Goal: Book appointment/travel/reservation

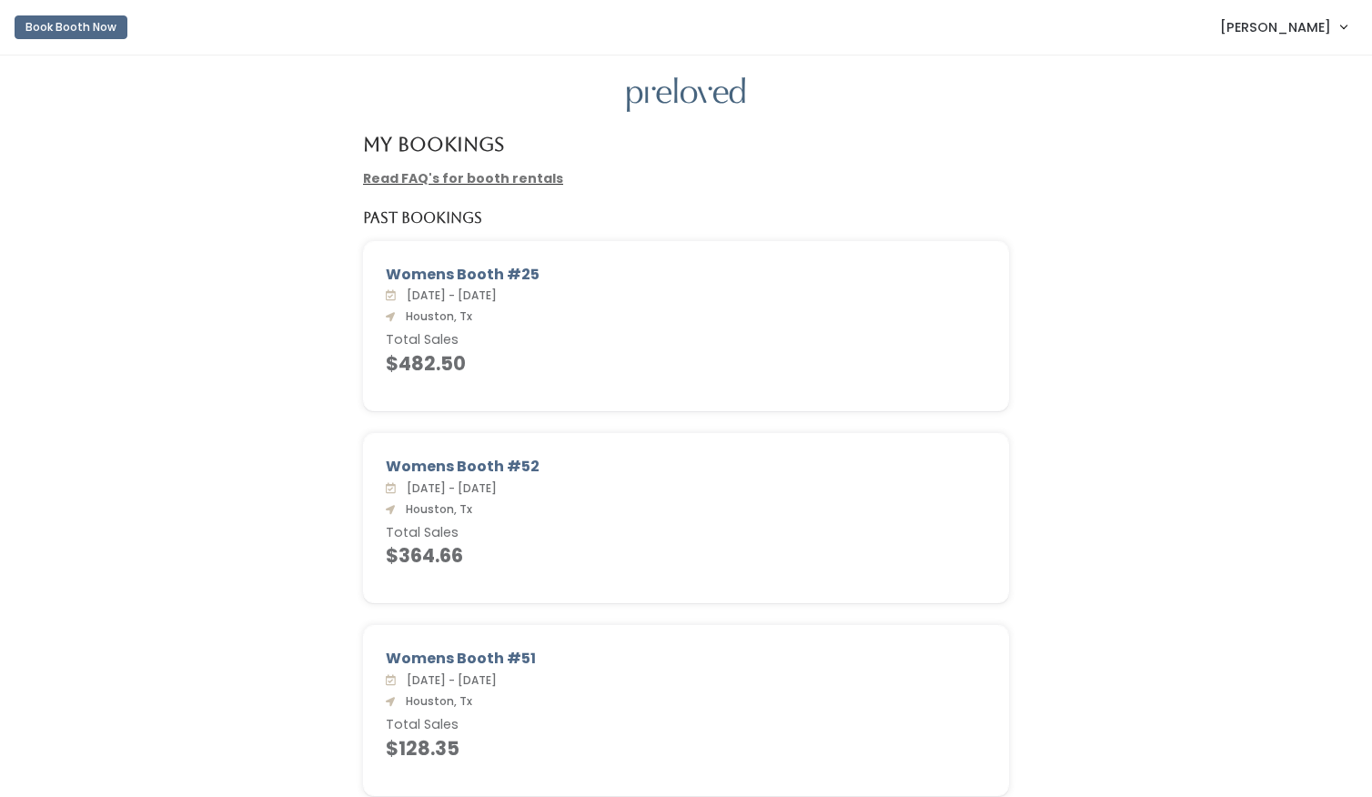
click at [80, 27] on button "Book Booth Now" at bounding box center [71, 27] width 113 height 24
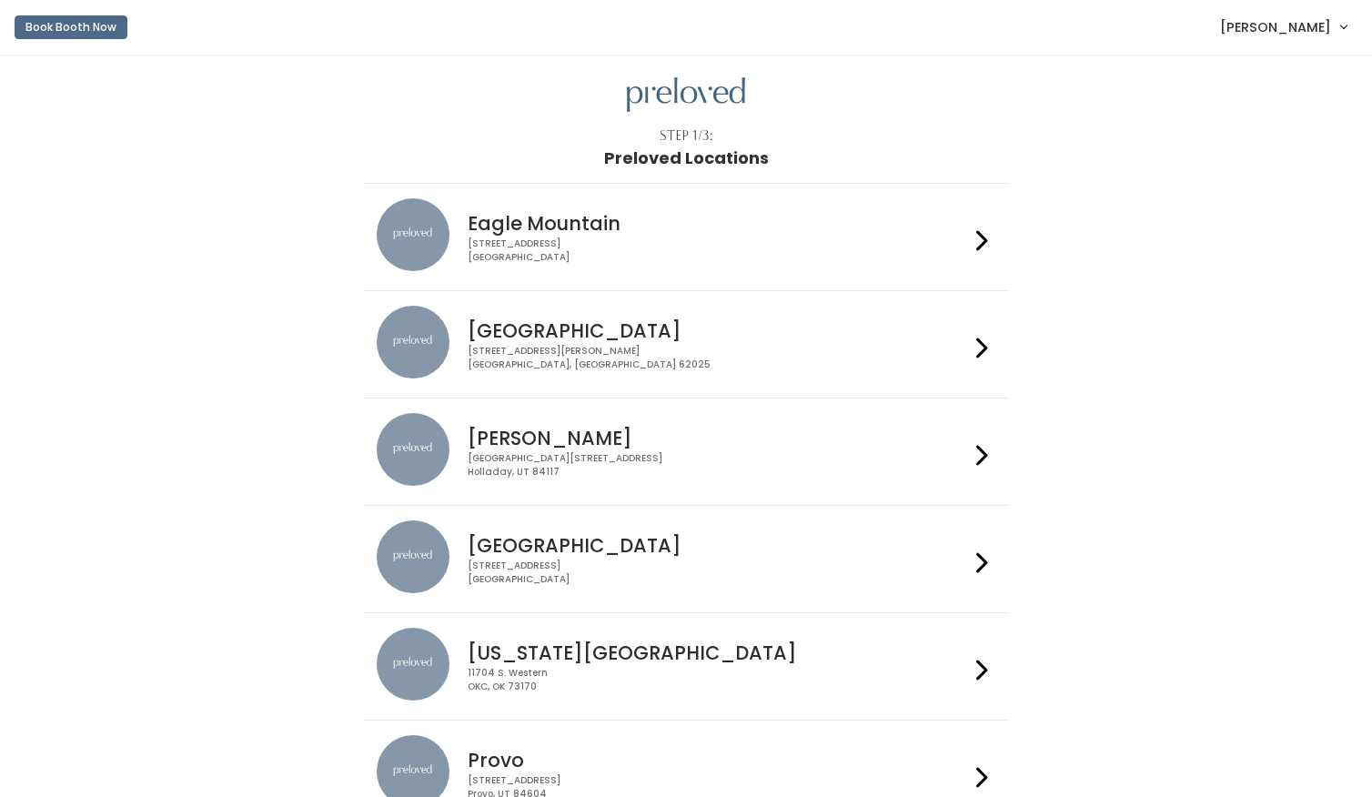
click at [622, 559] on div "3903 N Braeswood Blvd Houston, TX 77025" at bounding box center [718, 572] width 500 height 26
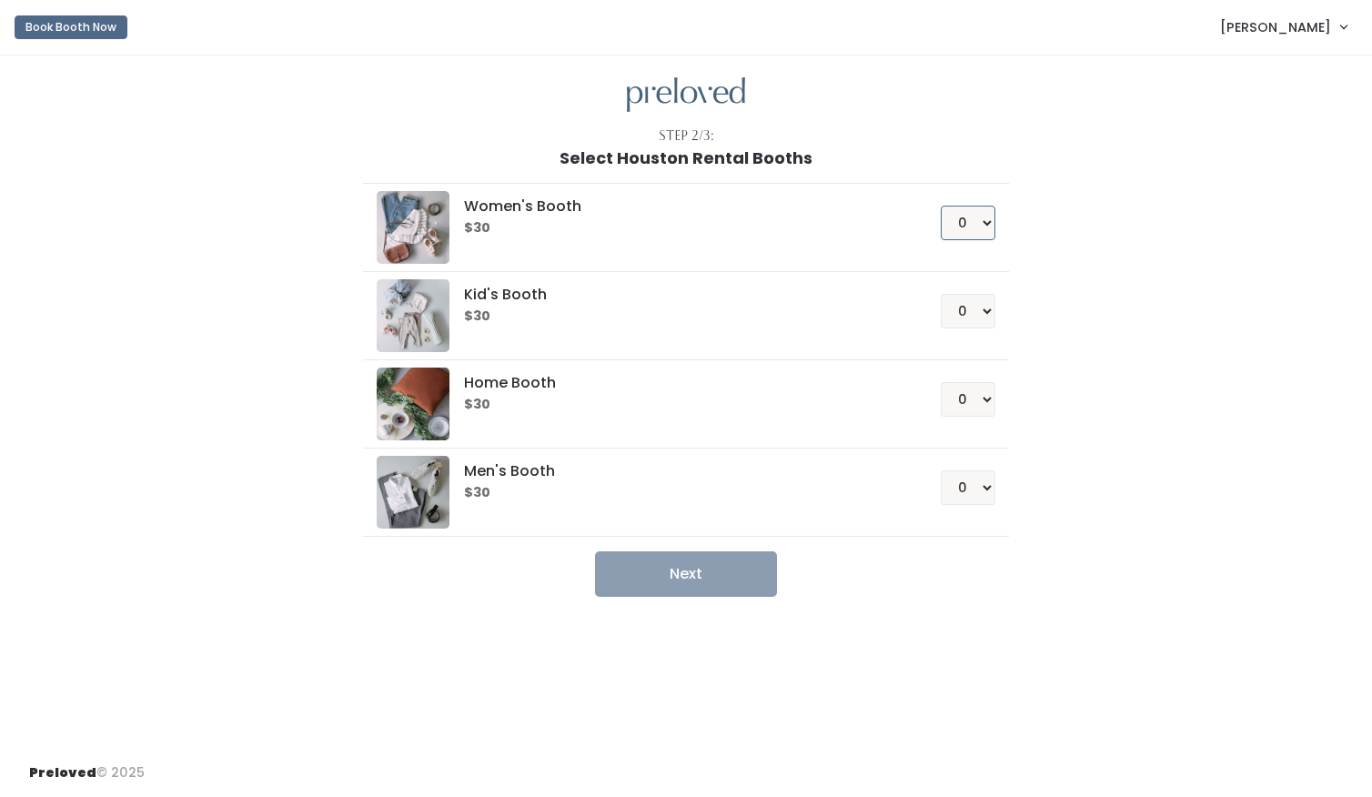
select select "1"
click at [726, 575] on button "Next" at bounding box center [686, 573] width 182 height 45
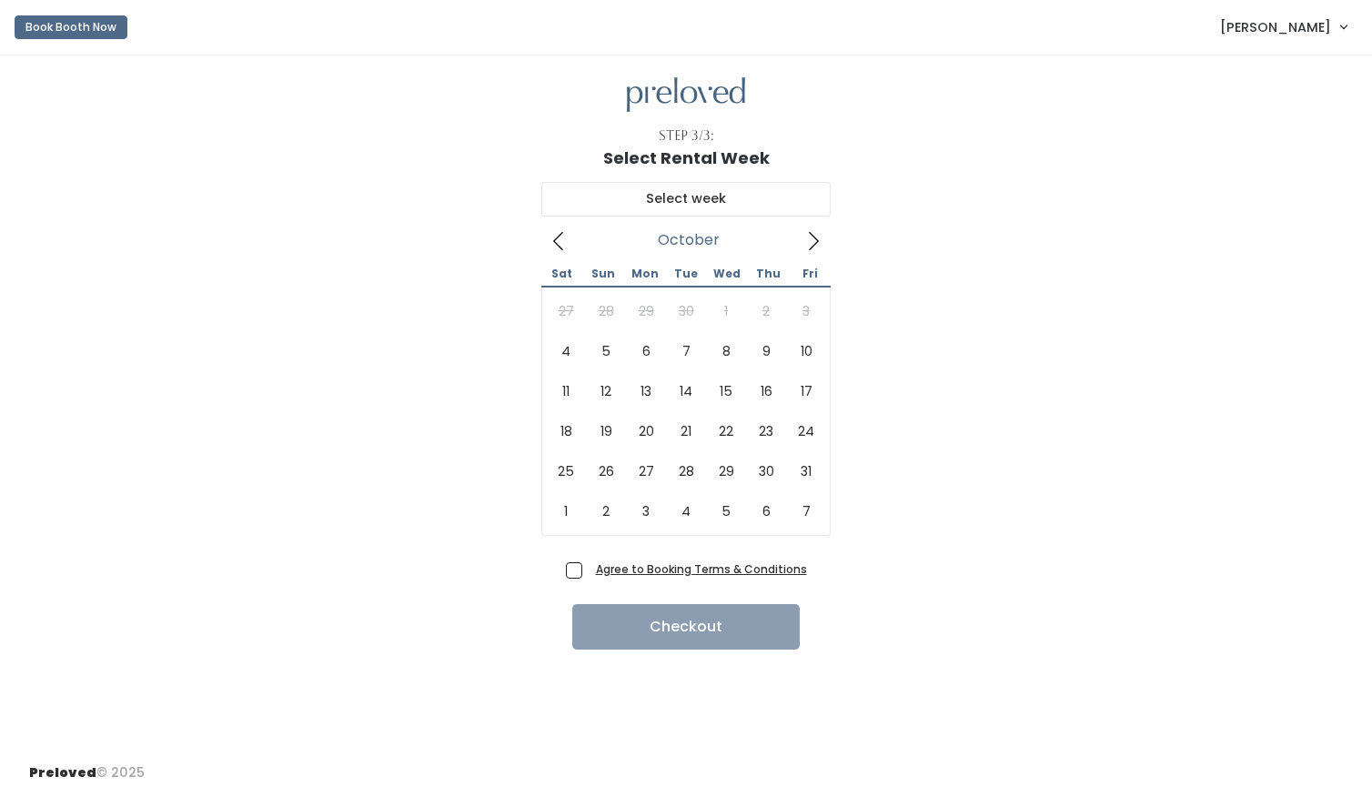
click at [810, 244] on icon at bounding box center [813, 241] width 20 height 20
click at [555, 249] on icon at bounding box center [558, 241] width 20 height 20
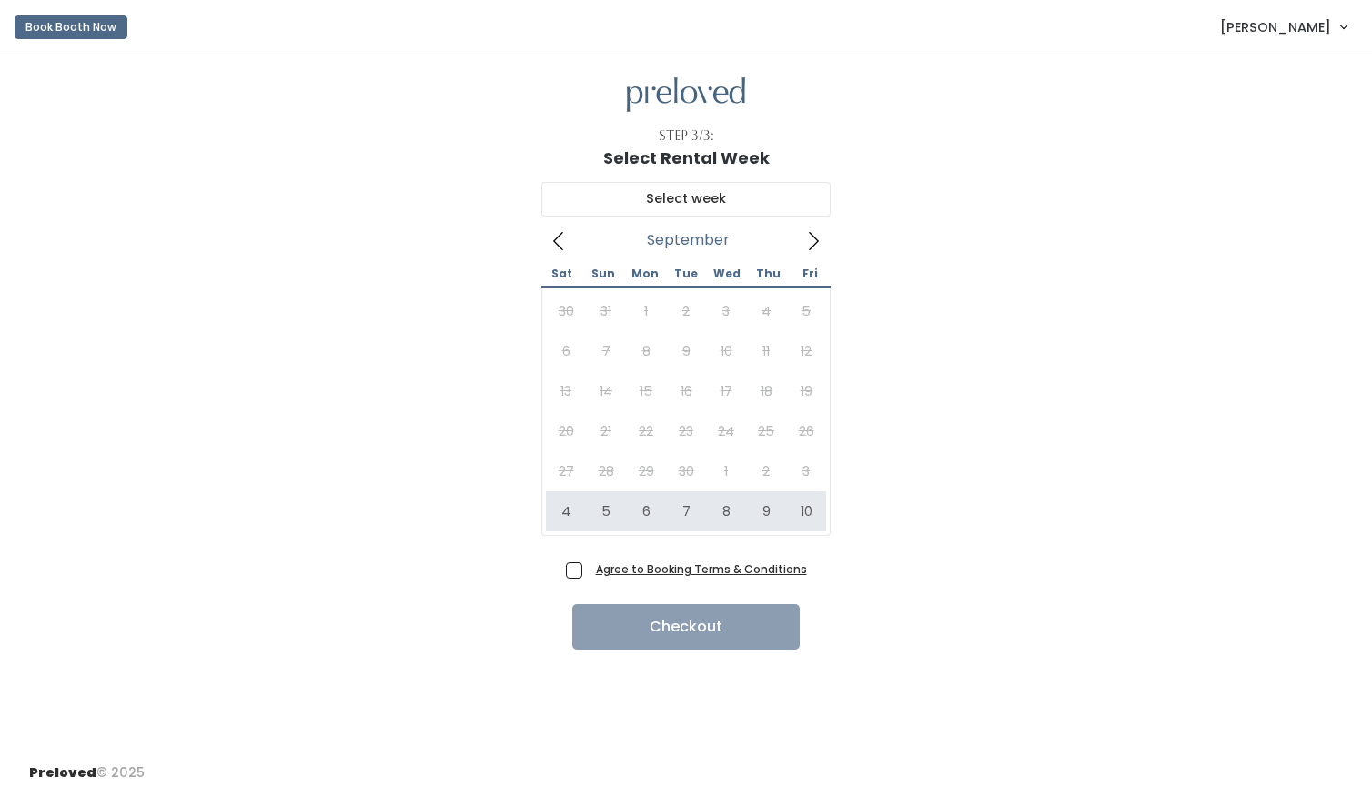
click at [614, 476] on div "30 31 1 2 3 4 5 6 7 8 9 10 11 12 13 14 15 16 17 18 19 20 21 22 23 24 25 26 27 2…" at bounding box center [686, 411] width 280 height 240
